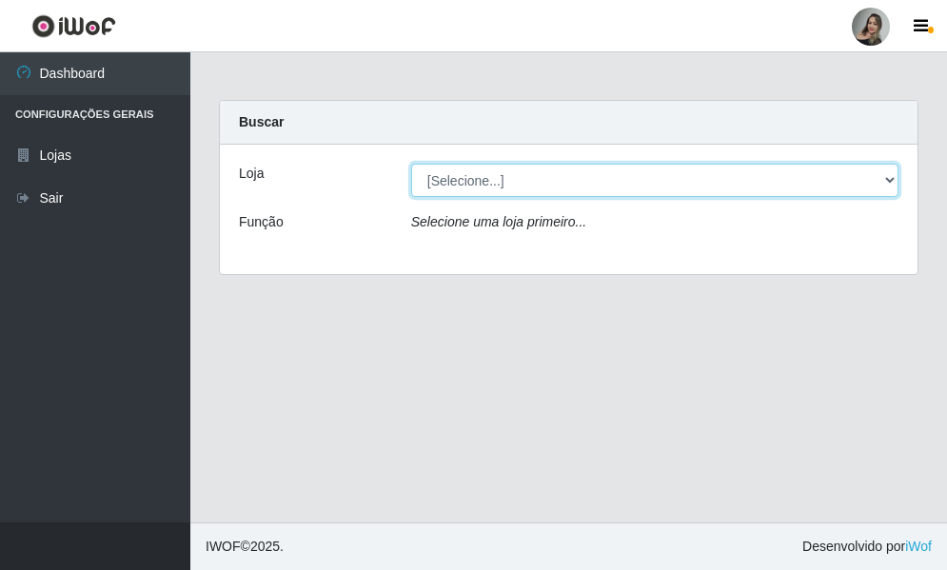
click at [893, 183] on select "[Selecione...] Supermercado Sao Francisco - Amarante" at bounding box center [654, 180] width 487 height 33
select select "383"
click at [411, 164] on select "[Selecione...] Supermercado Sao Francisco - Amarante" at bounding box center [654, 180] width 487 height 33
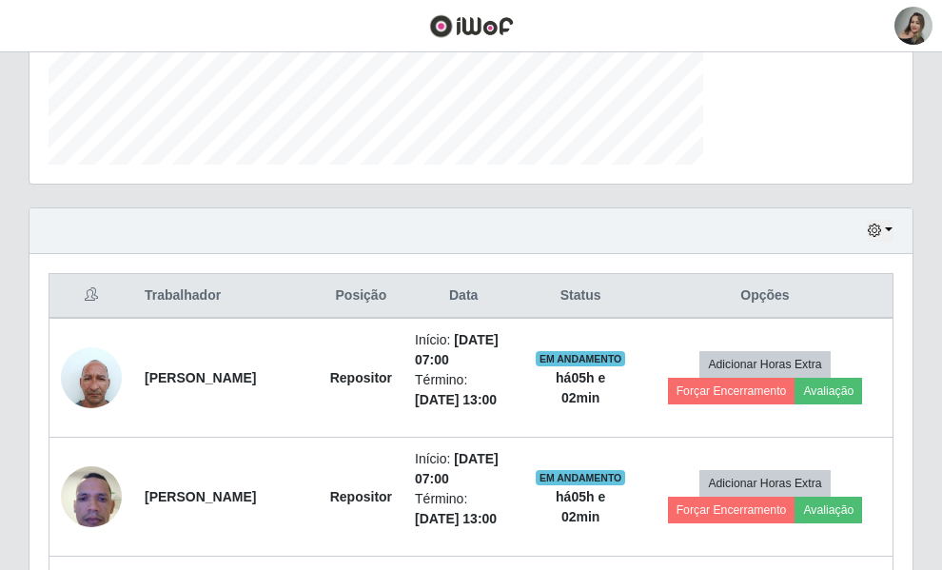
scroll to position [595, 0]
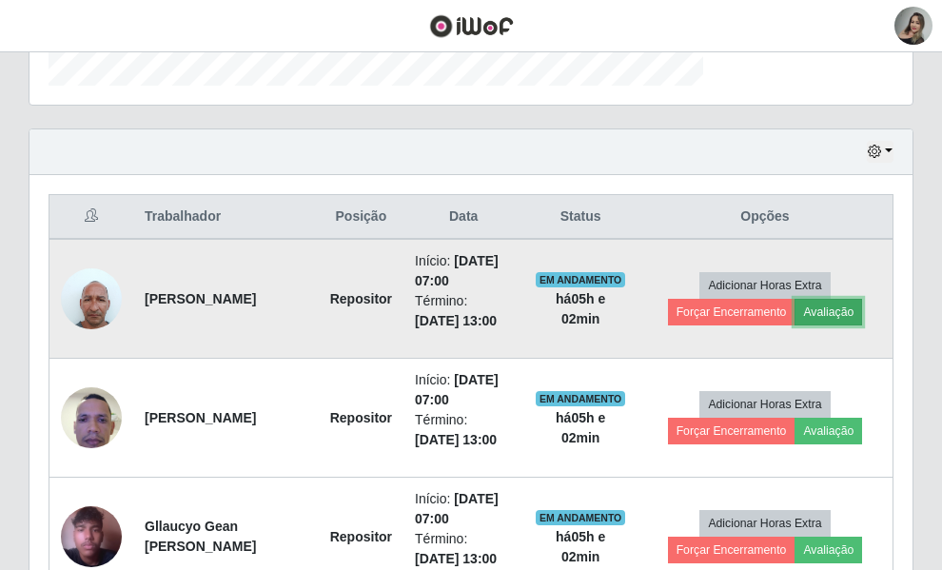
click at [810, 326] on button "Avaliação" at bounding box center [829, 312] width 68 height 27
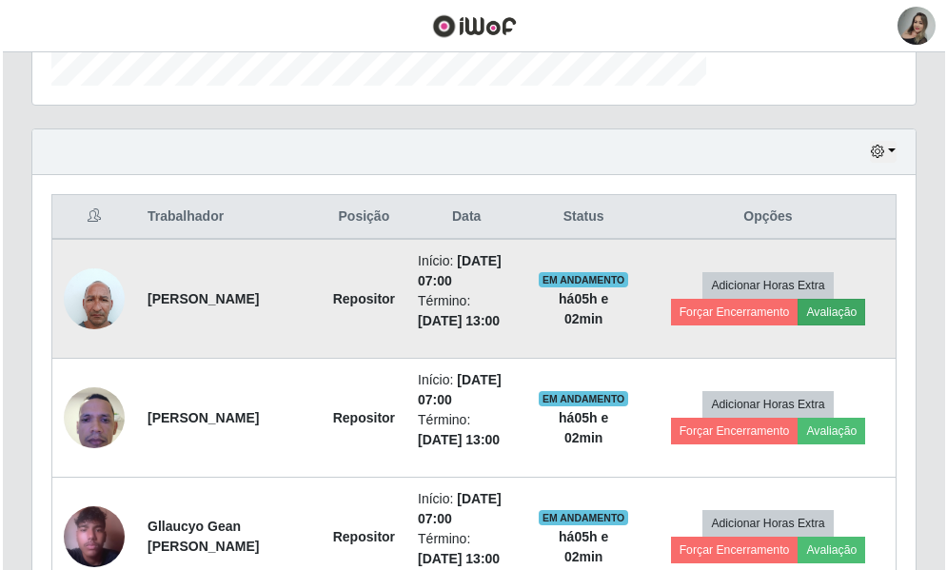
scroll to position [395, 684]
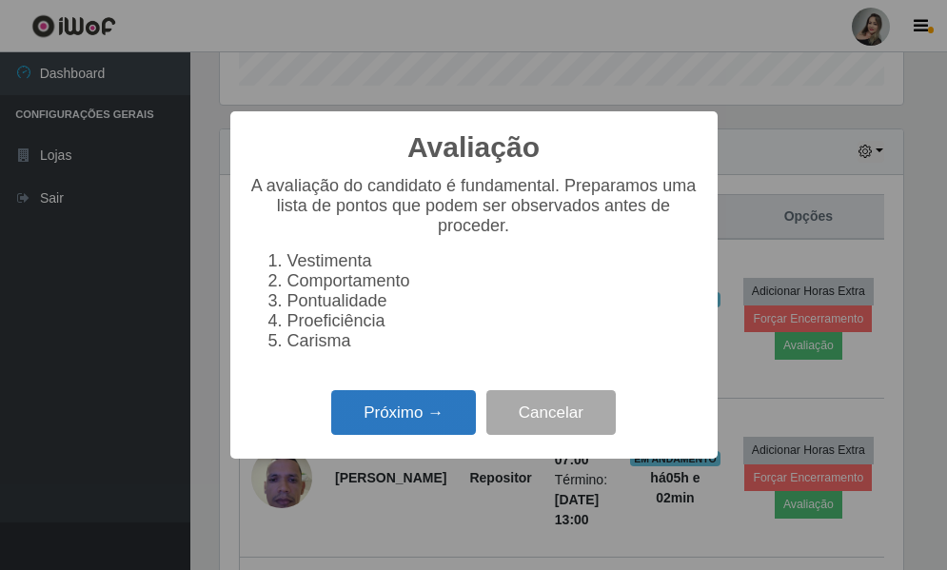
click at [364, 408] on button "Próximo →" at bounding box center [403, 412] width 145 height 45
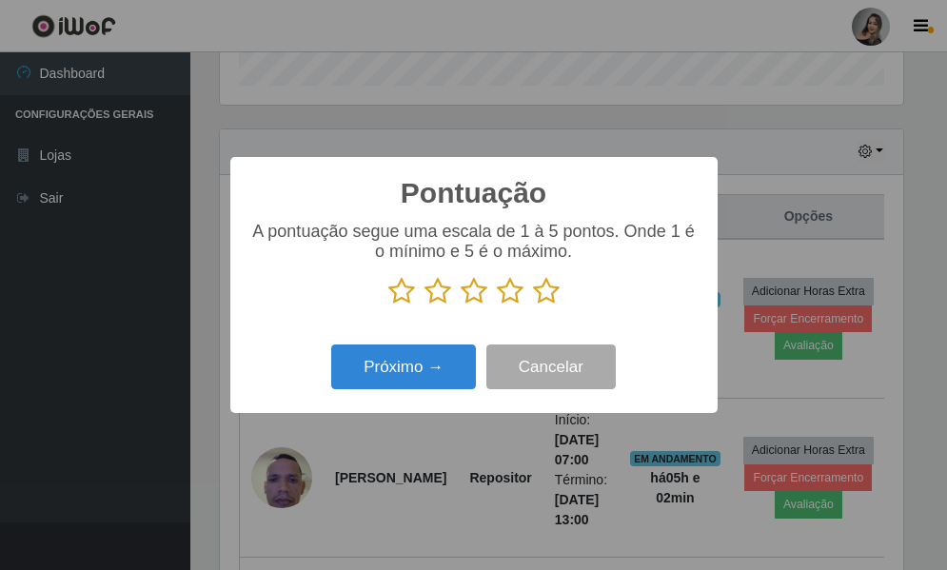
click at [429, 296] on icon at bounding box center [438, 291] width 27 height 29
click at [425, 306] on input "radio" at bounding box center [425, 306] width 0 height 0
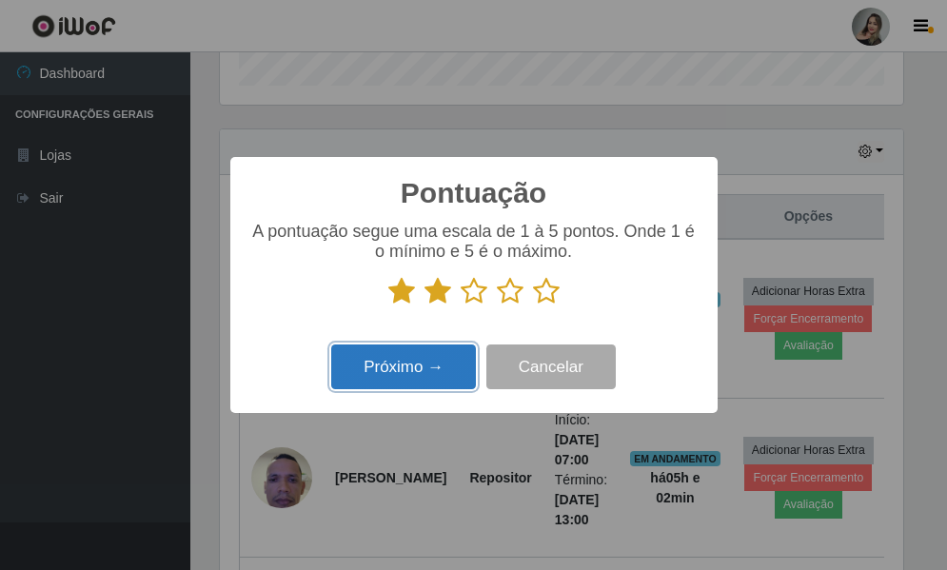
click at [416, 373] on button "Próximo →" at bounding box center [403, 367] width 145 height 45
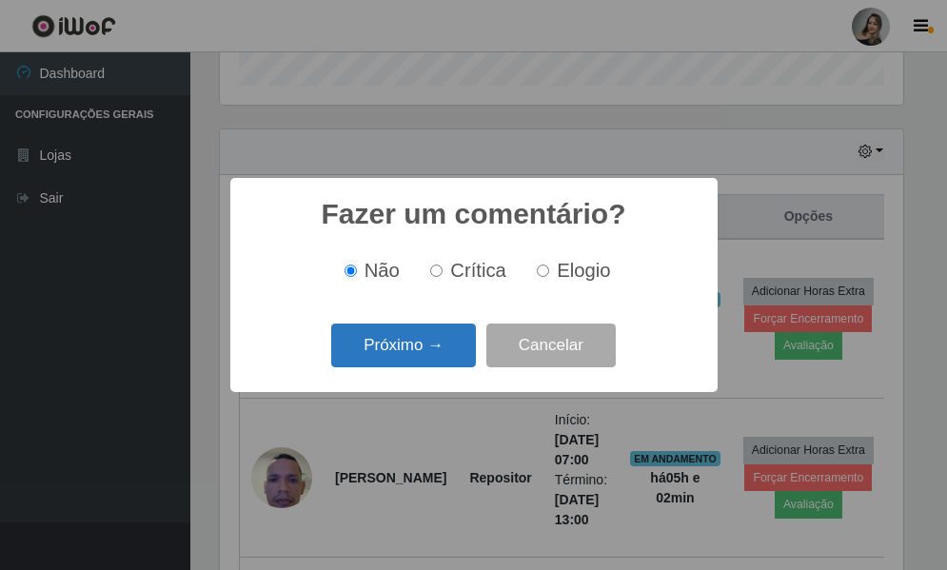
click at [440, 333] on button "Próximo →" at bounding box center [403, 346] width 145 height 45
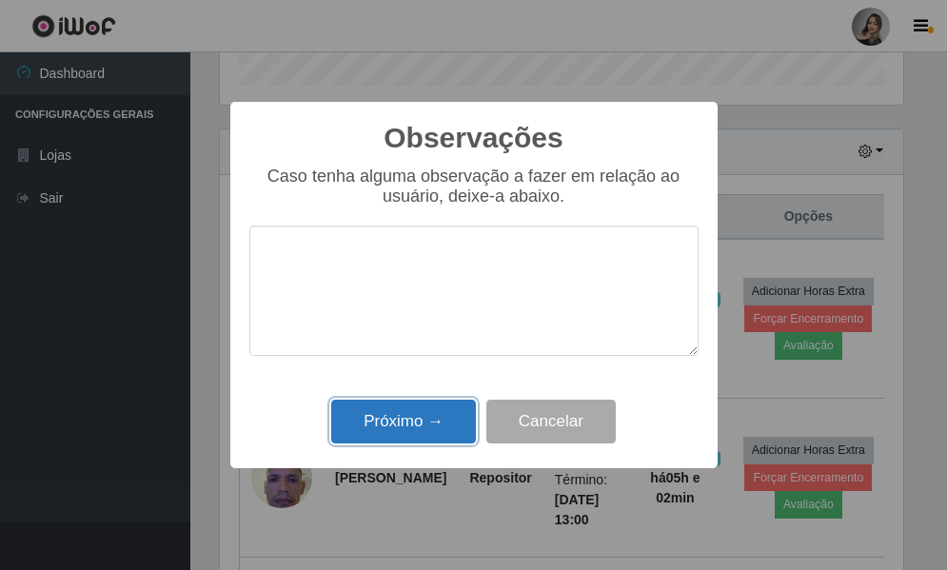
click at [435, 415] on button "Próximo →" at bounding box center [403, 422] width 145 height 45
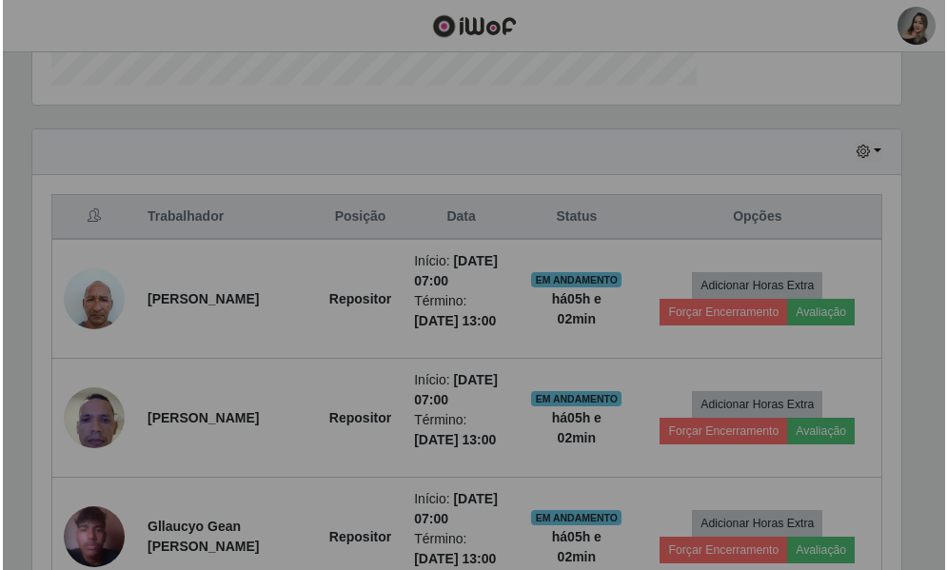
scroll to position [395, 693]
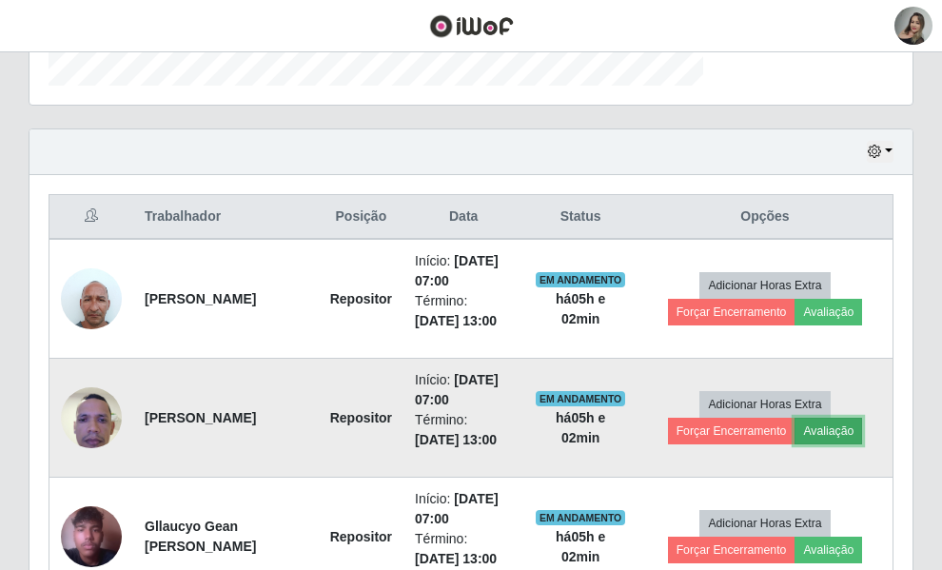
click at [801, 445] on button "Avaliação" at bounding box center [829, 431] width 68 height 27
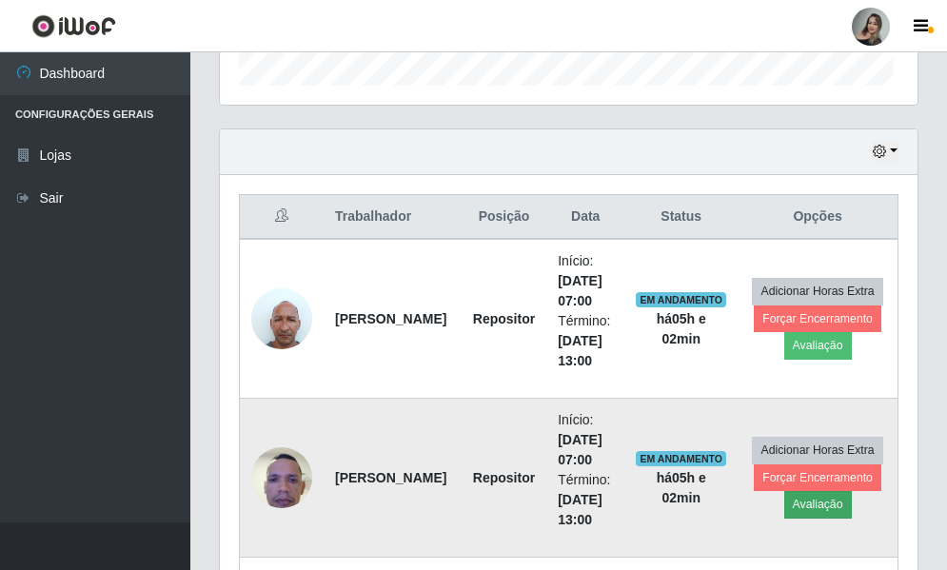
scroll to position [395, 684]
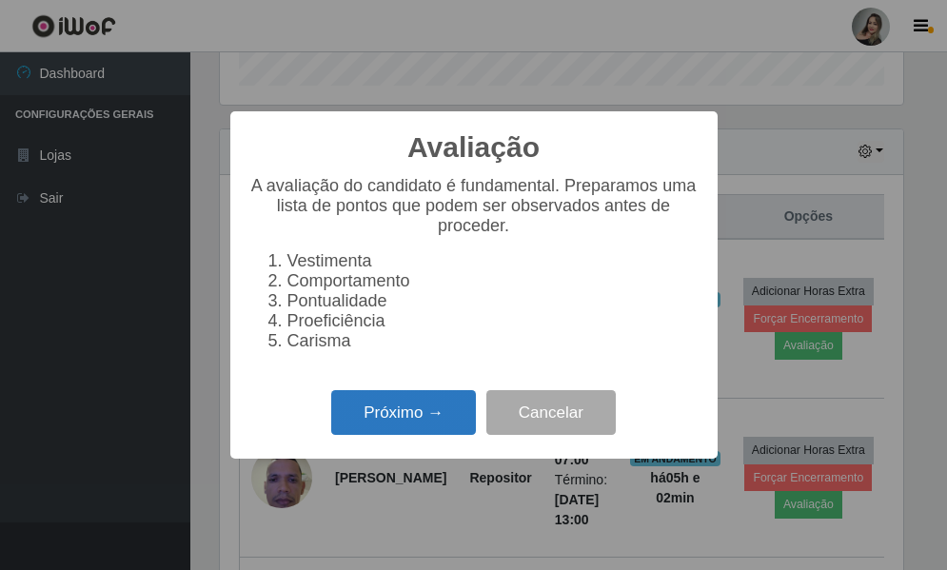
click at [451, 408] on button "Próximo →" at bounding box center [403, 412] width 145 height 45
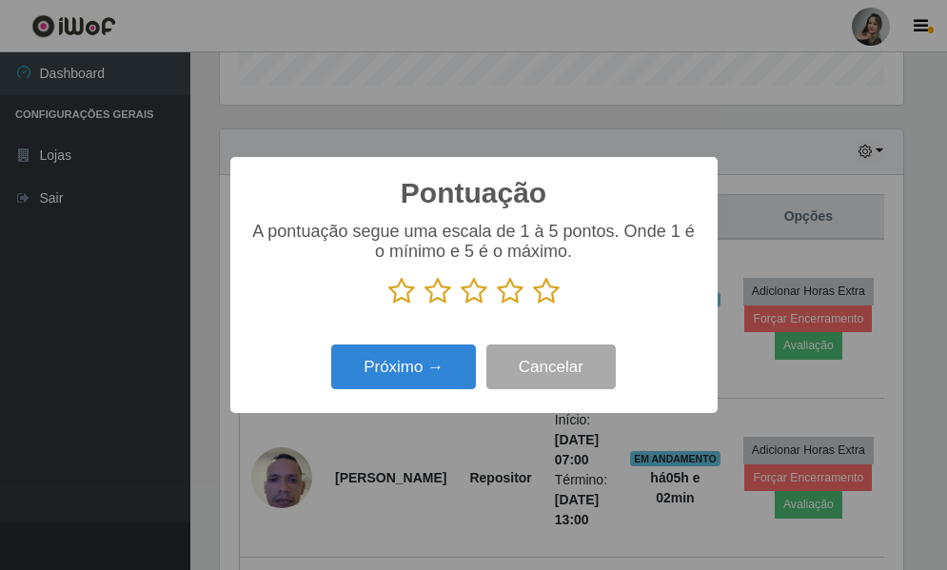
click at [439, 294] on icon at bounding box center [438, 291] width 27 height 29
click at [425, 306] on input "radio" at bounding box center [425, 306] width 0 height 0
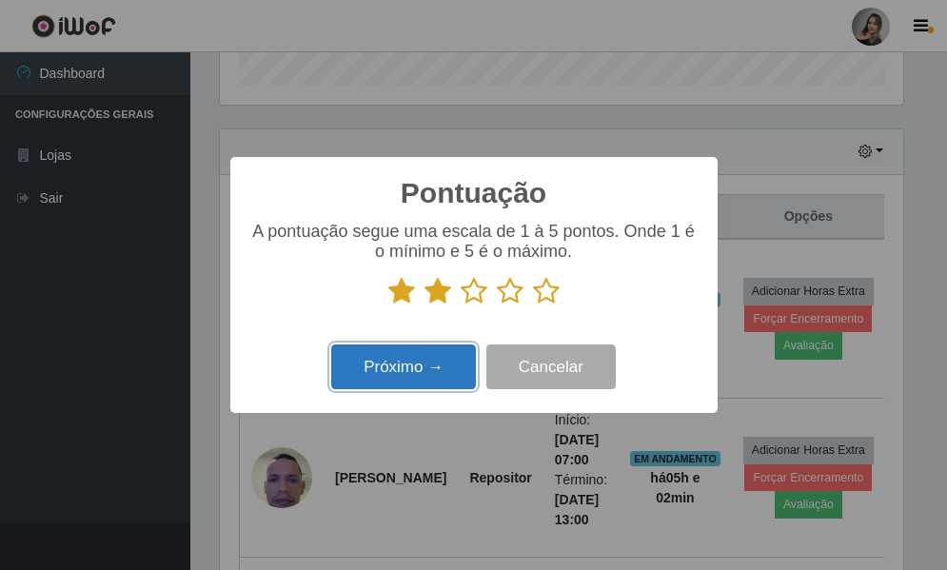
click at [441, 362] on button "Próximo →" at bounding box center [403, 367] width 145 height 45
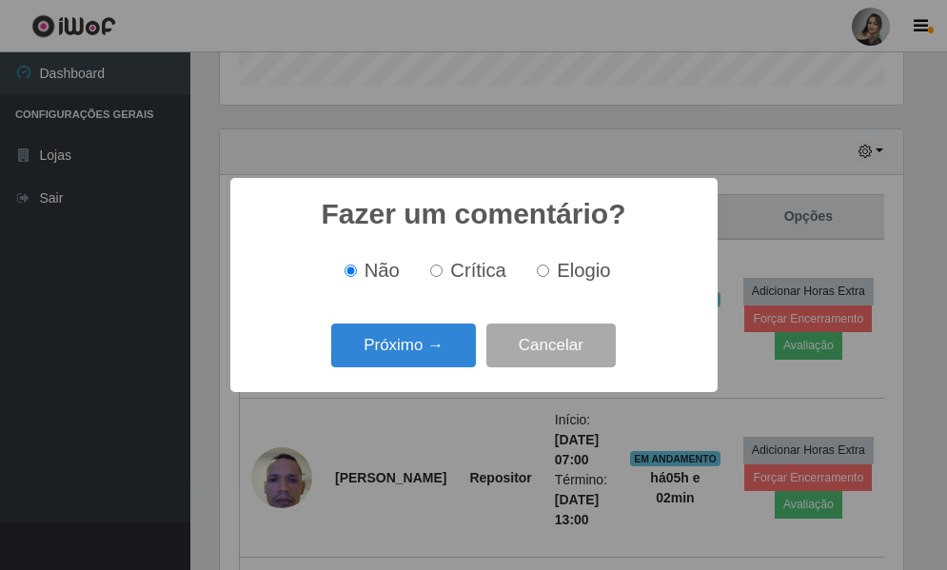
click at [441, 362] on button "Próximo →" at bounding box center [403, 346] width 145 height 45
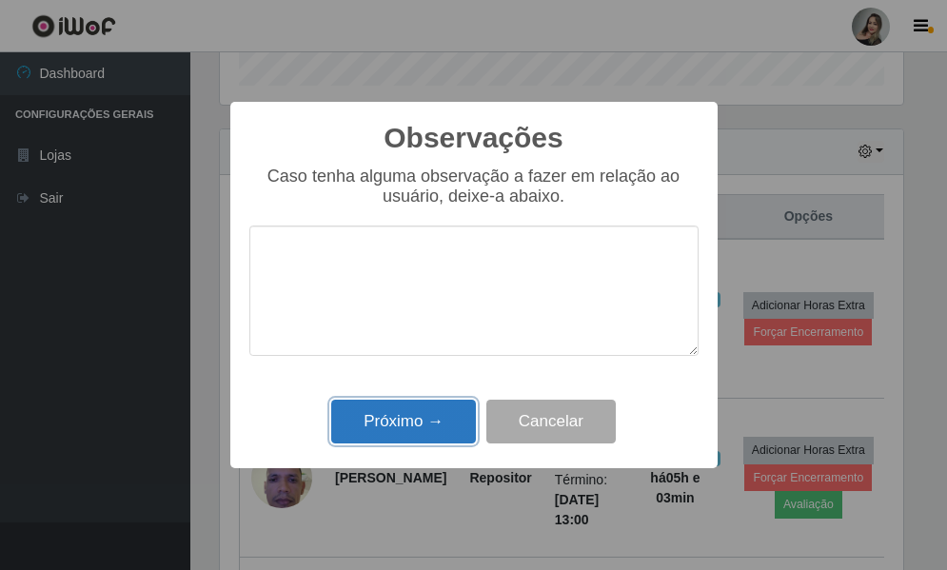
click at [441, 422] on button "Próximo →" at bounding box center [403, 422] width 145 height 45
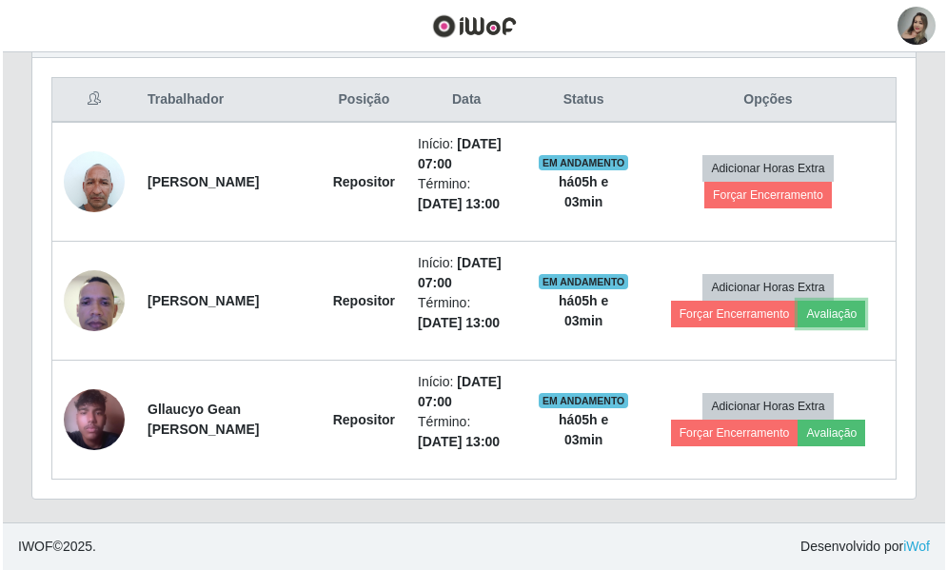
scroll to position [755, 0]
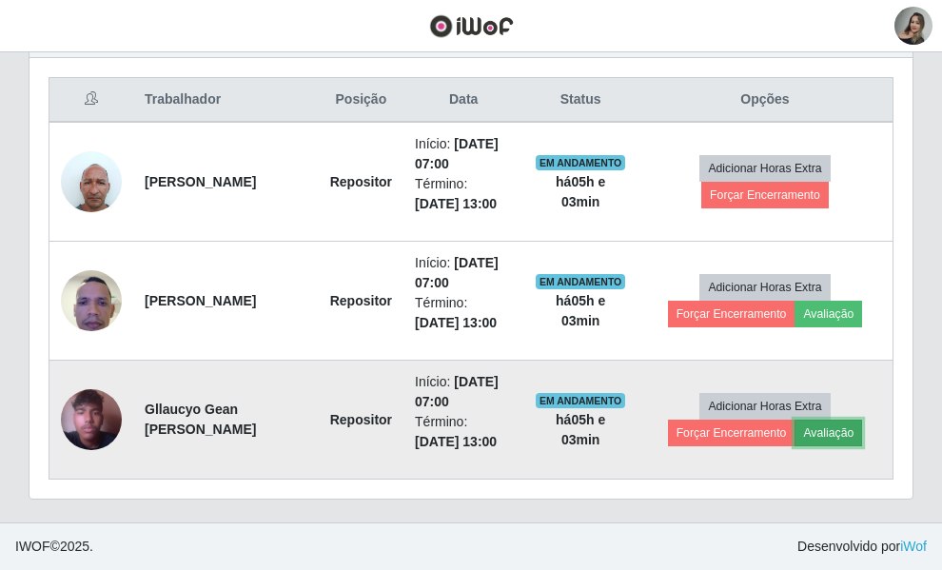
click at [801, 446] on button "Avaliação" at bounding box center [829, 433] width 68 height 27
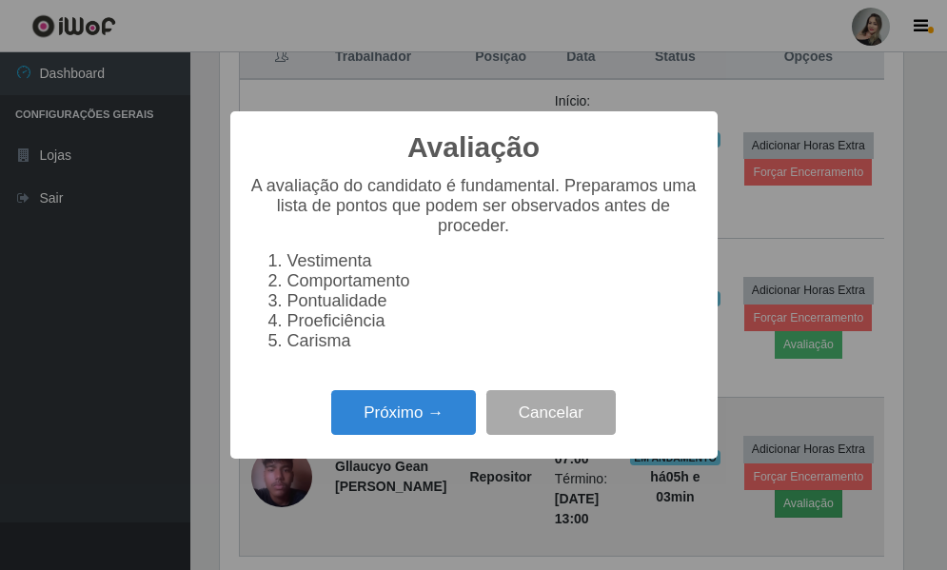
scroll to position [395, 684]
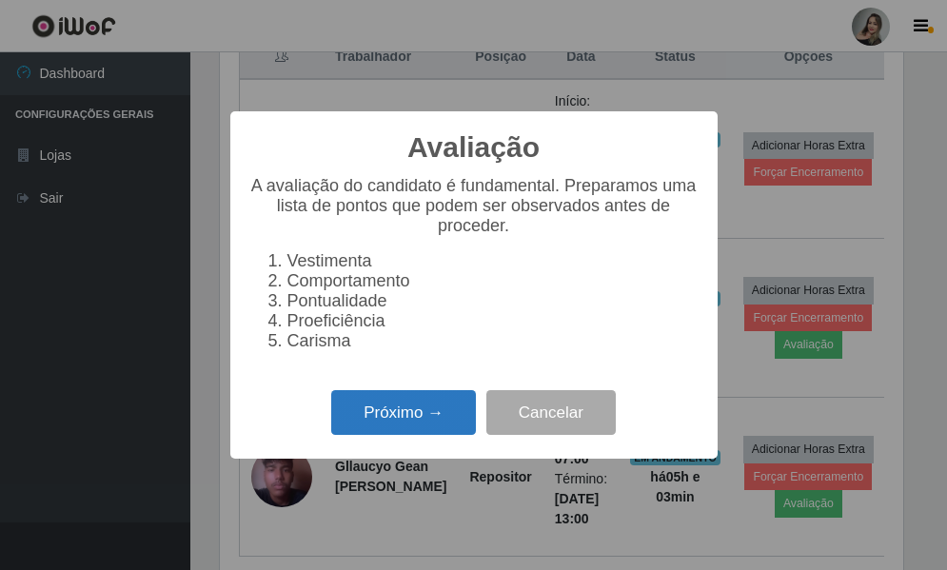
click at [403, 420] on button "Próximo →" at bounding box center [403, 412] width 145 height 45
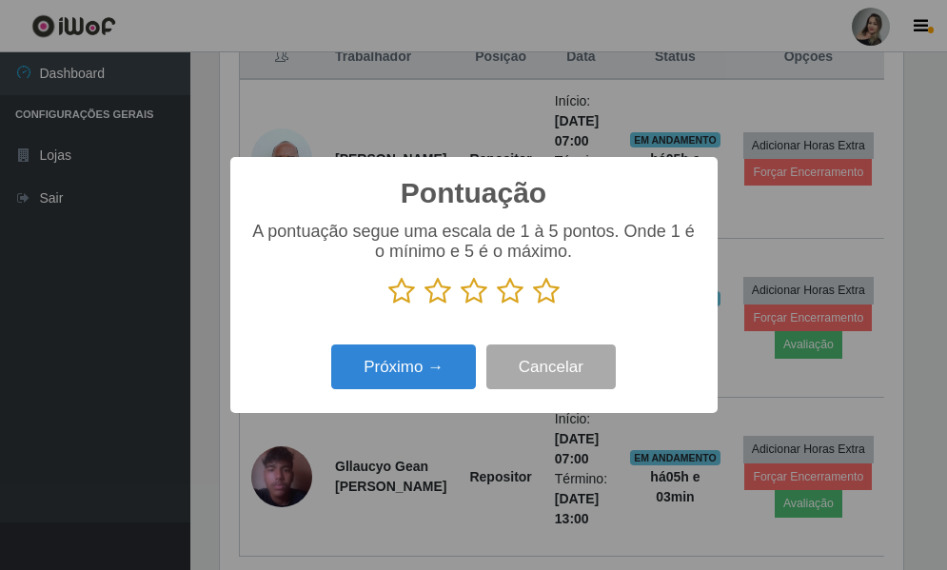
click at [435, 300] on icon at bounding box center [438, 291] width 27 height 29
click at [425, 306] on input "radio" at bounding box center [425, 306] width 0 height 0
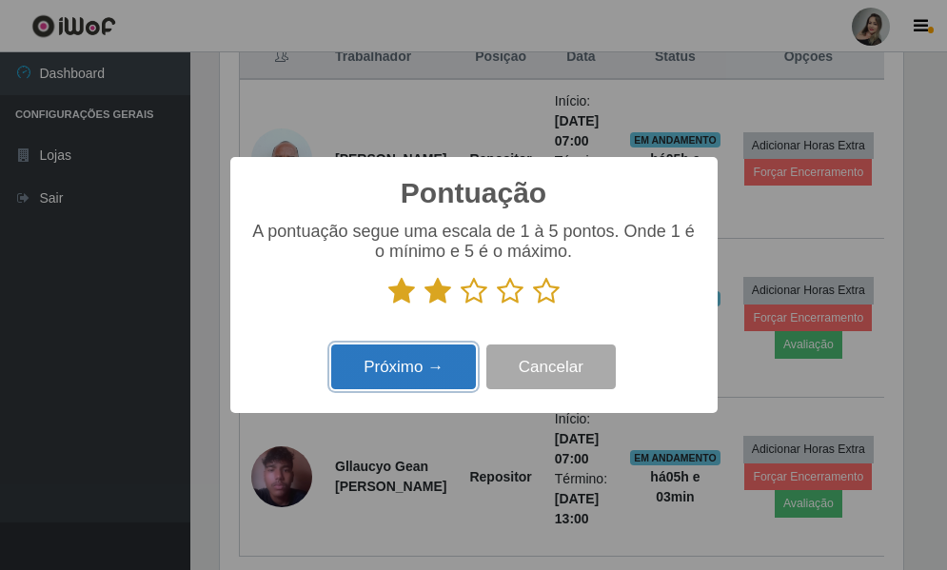
click at [434, 389] on button "Próximo →" at bounding box center [403, 367] width 145 height 45
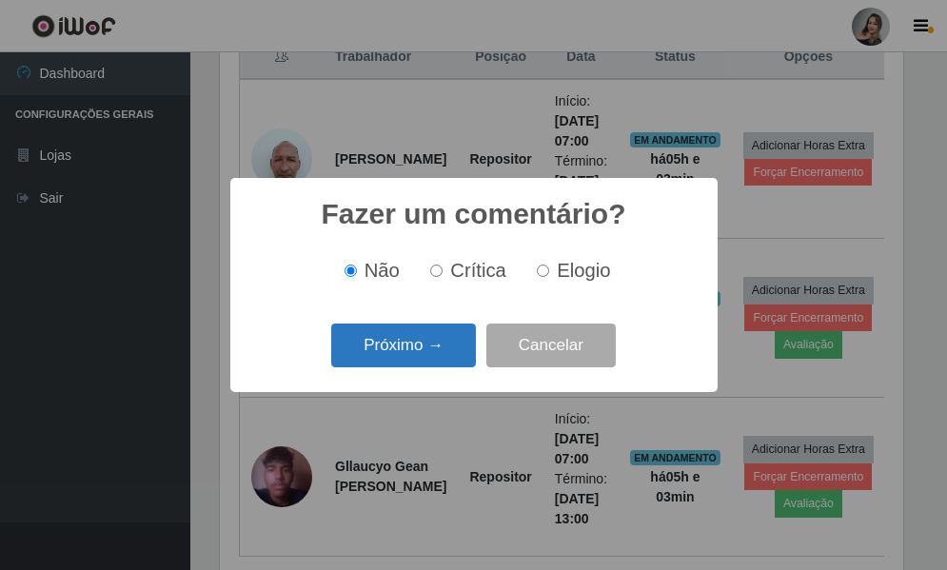
click at [439, 364] on button "Próximo →" at bounding box center [403, 346] width 145 height 45
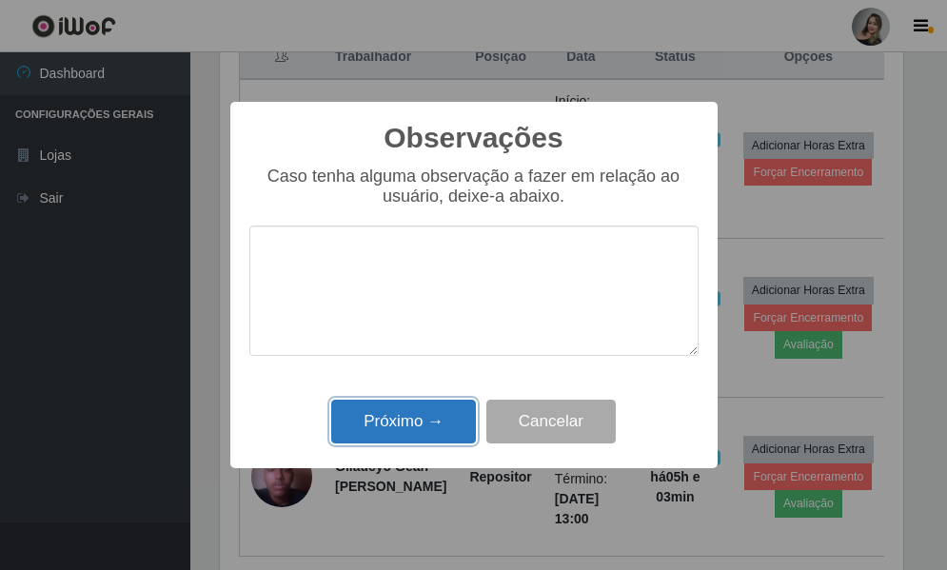
click at [439, 428] on button "Próximo →" at bounding box center [403, 422] width 145 height 45
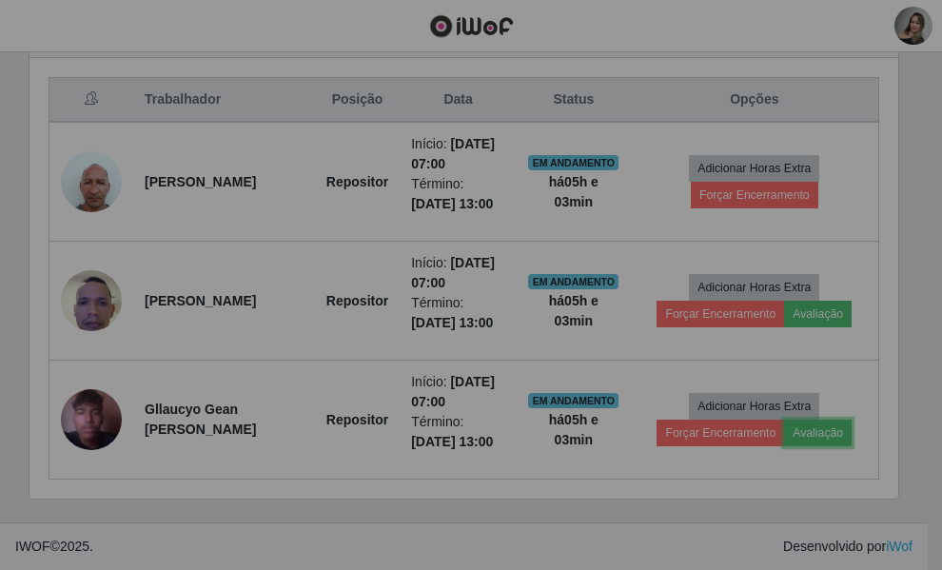
scroll to position [395, 693]
